Goal: Task Accomplishment & Management: Use online tool/utility

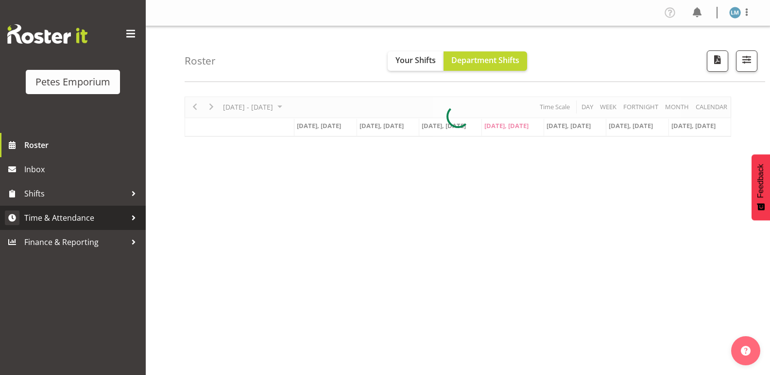
click at [104, 218] on span "Time & Attendance" at bounding box center [75, 218] width 102 height 15
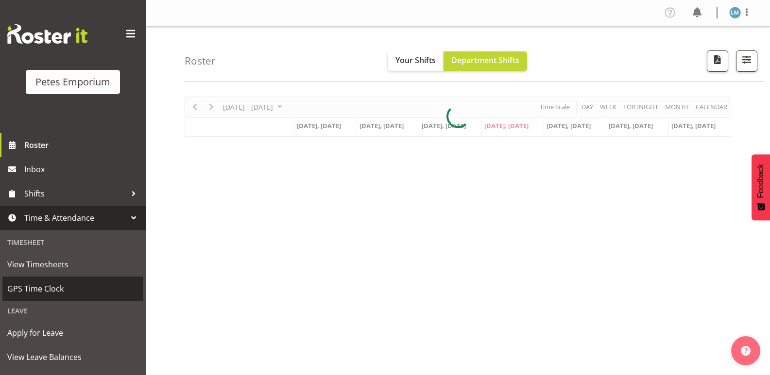
click at [80, 288] on span "GPS Time Clock" at bounding box center [72, 289] width 131 height 15
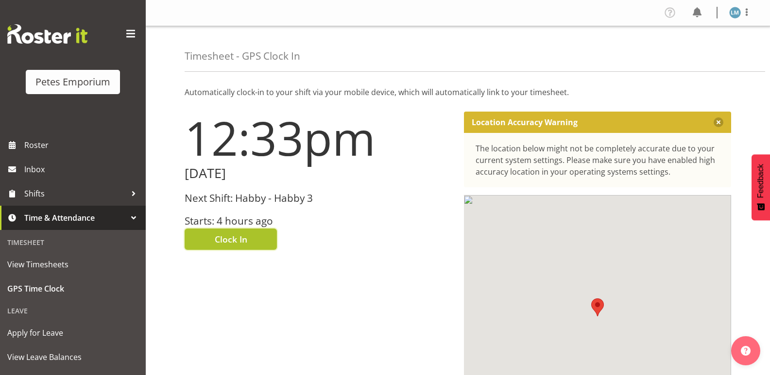
click at [239, 234] on span "Clock In" at bounding box center [231, 239] width 33 height 13
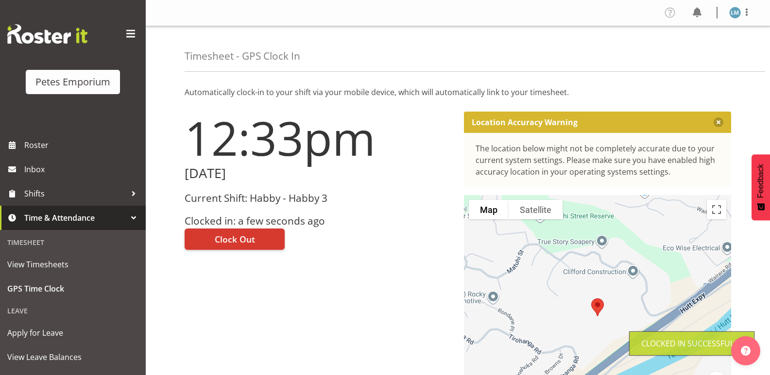
click at [732, 8] on img at bounding box center [735, 13] width 12 height 12
click at [695, 46] on link "Log Out" at bounding box center [705, 50] width 93 height 17
